Goal: Task Accomplishment & Management: Manage account settings

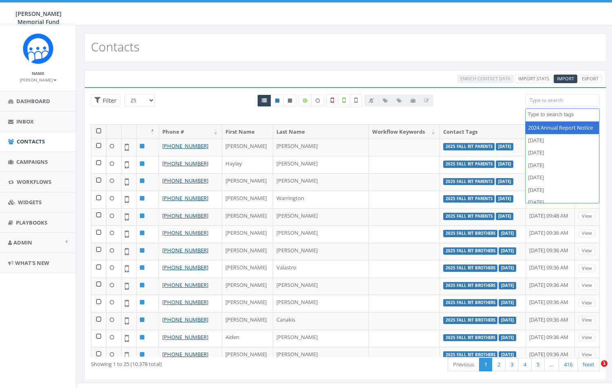
select select
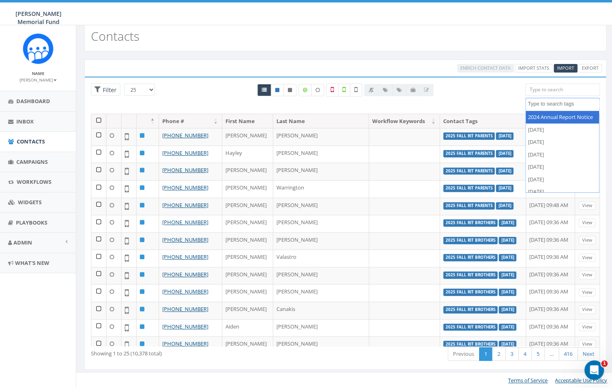
scroll to position [163, 0]
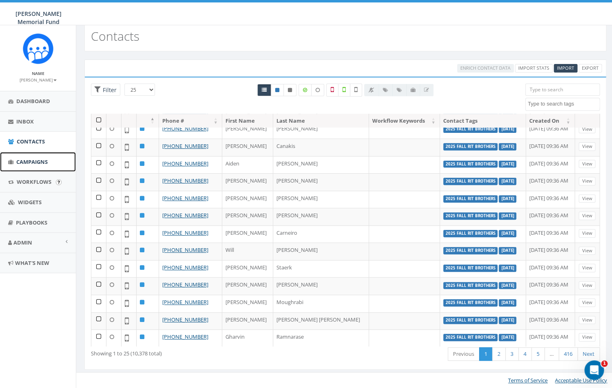
click at [31, 166] on span "Campaigns" at bounding box center [31, 161] width 31 height 7
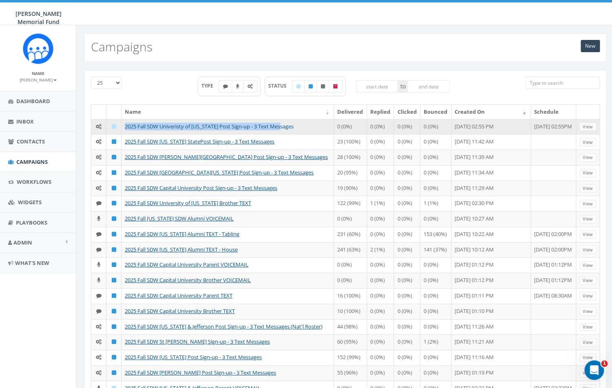
drag, startPoint x: 286, startPoint y: 128, endPoint x: 126, endPoint y: 126, distance: 160.7
click at [126, 126] on td "2025 Fall SDW Univeristy of Texas Post Sign-up - 3 Text Messages" at bounding box center [228, 126] width 212 height 15
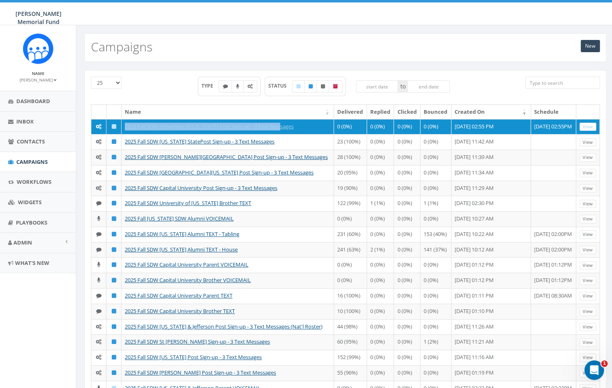
copy link "2025 Fall SDW Univeristy of Texas Post Sign-up - 3 Text Messages"
click at [593, 46] on link "New" at bounding box center [590, 46] width 19 height 12
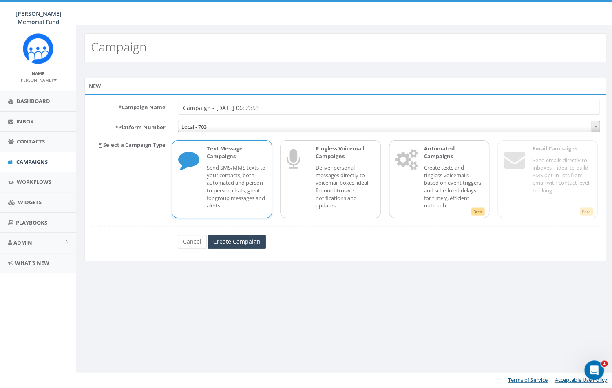
drag, startPoint x: 277, startPoint y: 111, endPoint x: 159, endPoint y: 107, distance: 117.9
click at [178, 107] on input "Campaign - 10/01/2025, 06:59:53" at bounding box center [389, 108] width 422 height 14
paste input "2025 Fall SDW Univeristy of Texas Post Sign-up - 3 Text Messages"
click at [265, 105] on input "2025 Fall SDW Univeristy of Texas Post Sign-up - 3 Text Messages" at bounding box center [389, 108] width 422 height 14
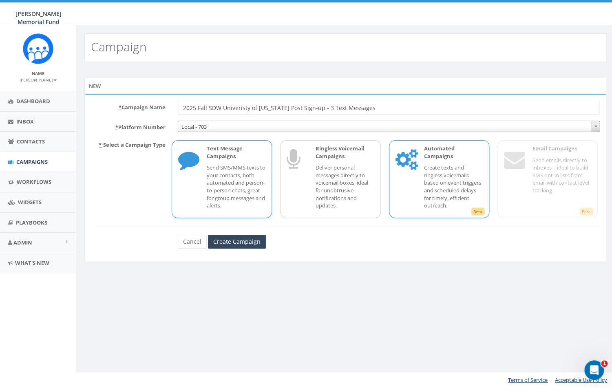
click at [441, 197] on p "Create texts and ringless voicemails based on event triggers and scheduled dela…" at bounding box center [453, 186] width 59 height 45
drag, startPoint x: 244, startPoint y: 107, endPoint x: 240, endPoint y: 107, distance: 4.5
click at [240, 107] on input "2025 Fall SDW Univeristy of Rhode Island Post Sign-up - 3 Text Messages" at bounding box center [389, 108] width 422 height 14
type input "2025 Fall SDW [GEOGRAPHIC_DATA][US_STATE] Post Sign-up - 3 Text Messages"
click at [230, 242] on input "Create Campaign" at bounding box center [237, 242] width 58 height 14
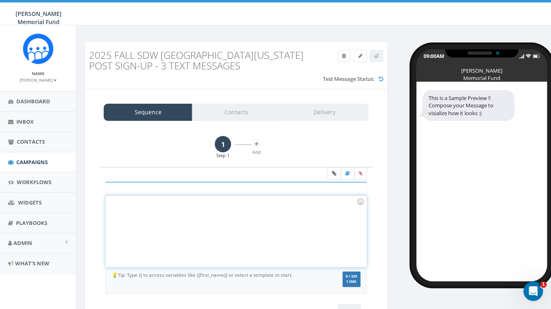
click at [173, 217] on div at bounding box center [236, 230] width 260 height 71
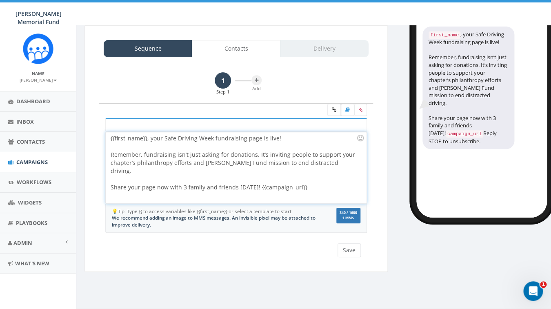
scroll to position [76, 0]
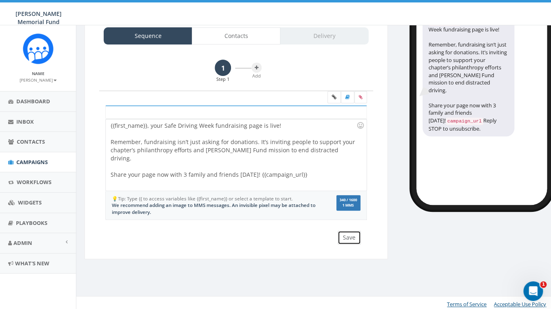
click at [348, 238] on button "Save" at bounding box center [348, 237] width 23 height 14
